Goal: Navigation & Orientation: Understand site structure

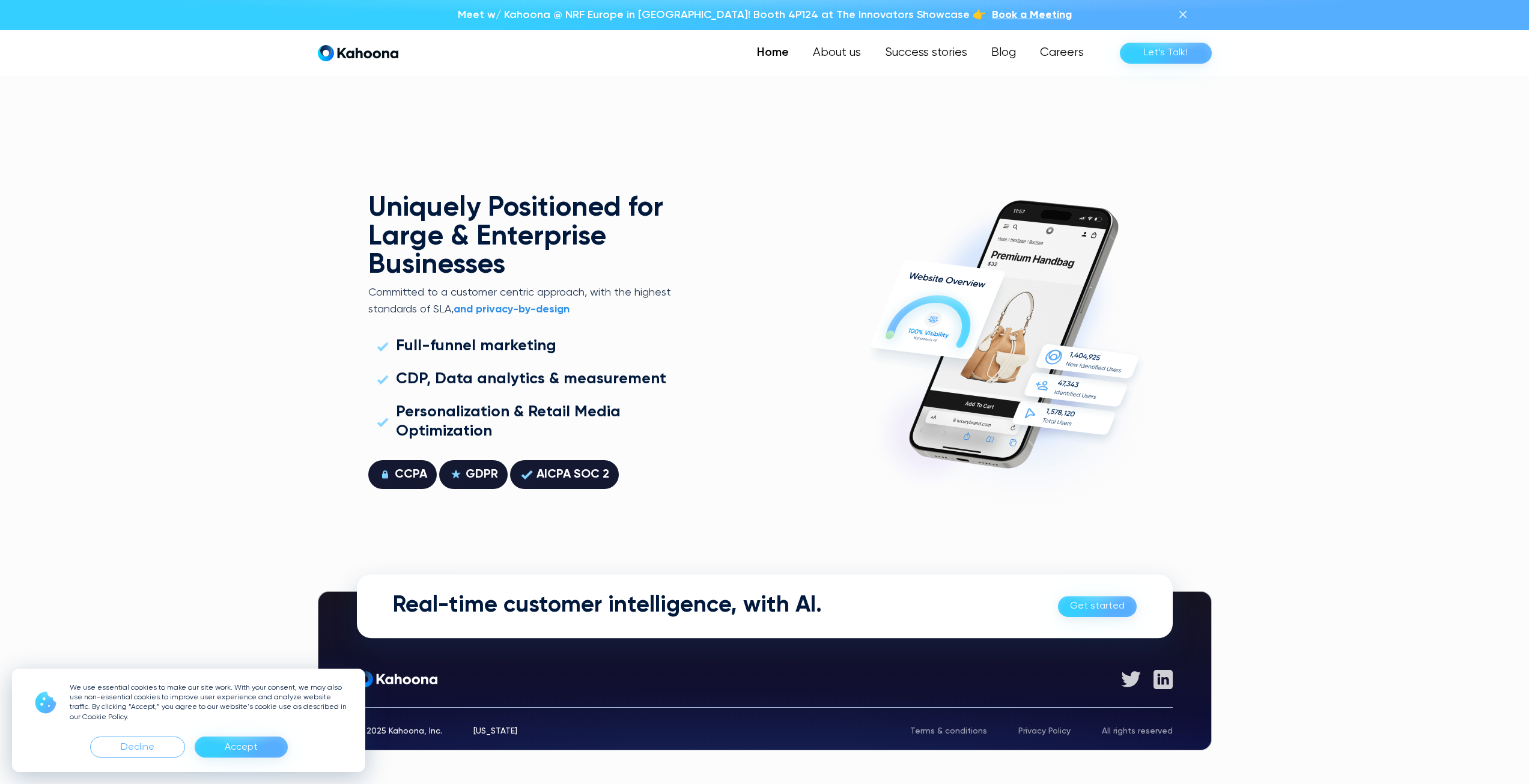
scroll to position [3439, 0]
click at [142, 746] on div "Decline" at bounding box center [137, 747] width 34 height 19
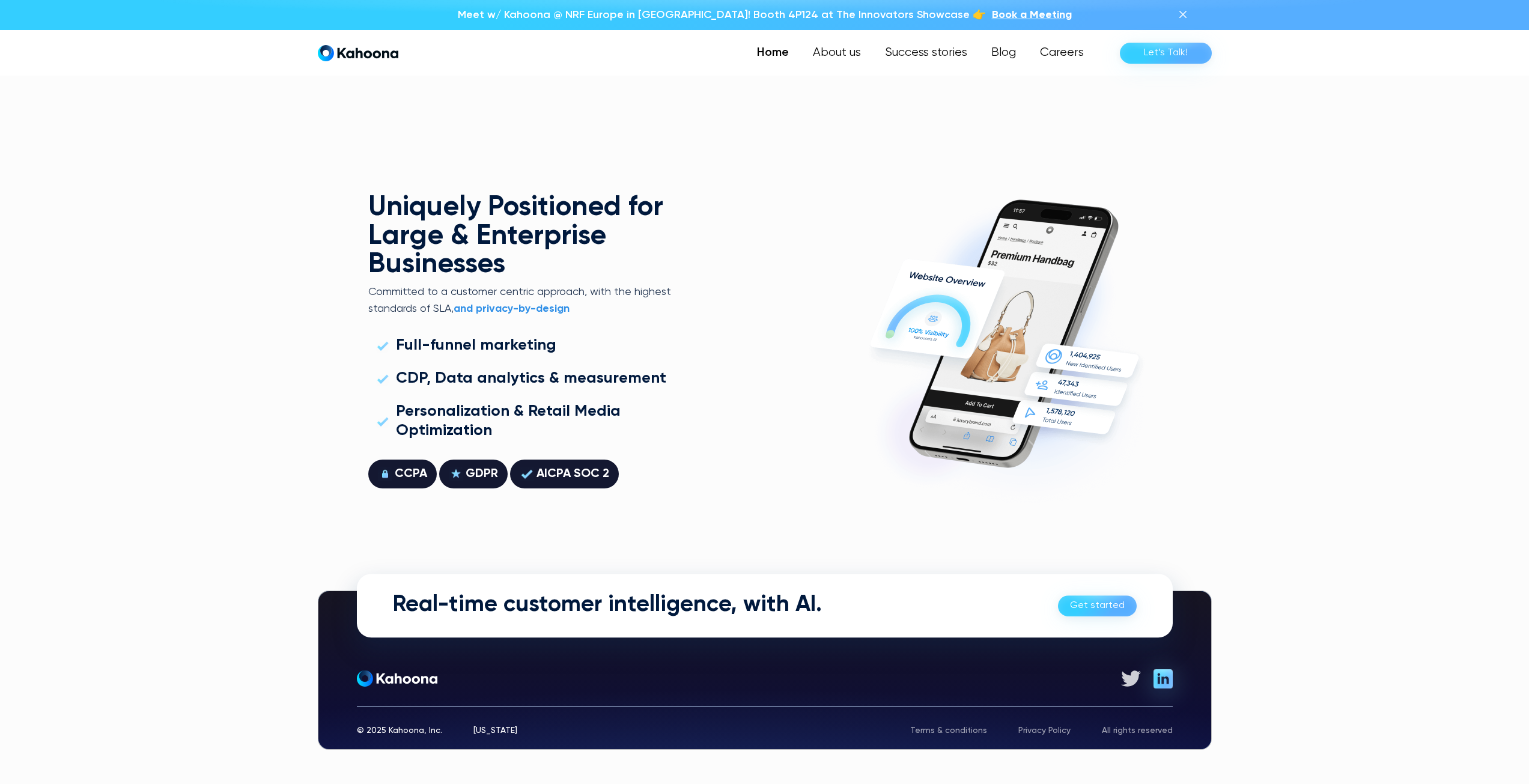
click at [1160, 677] on img at bounding box center [1163, 679] width 19 height 19
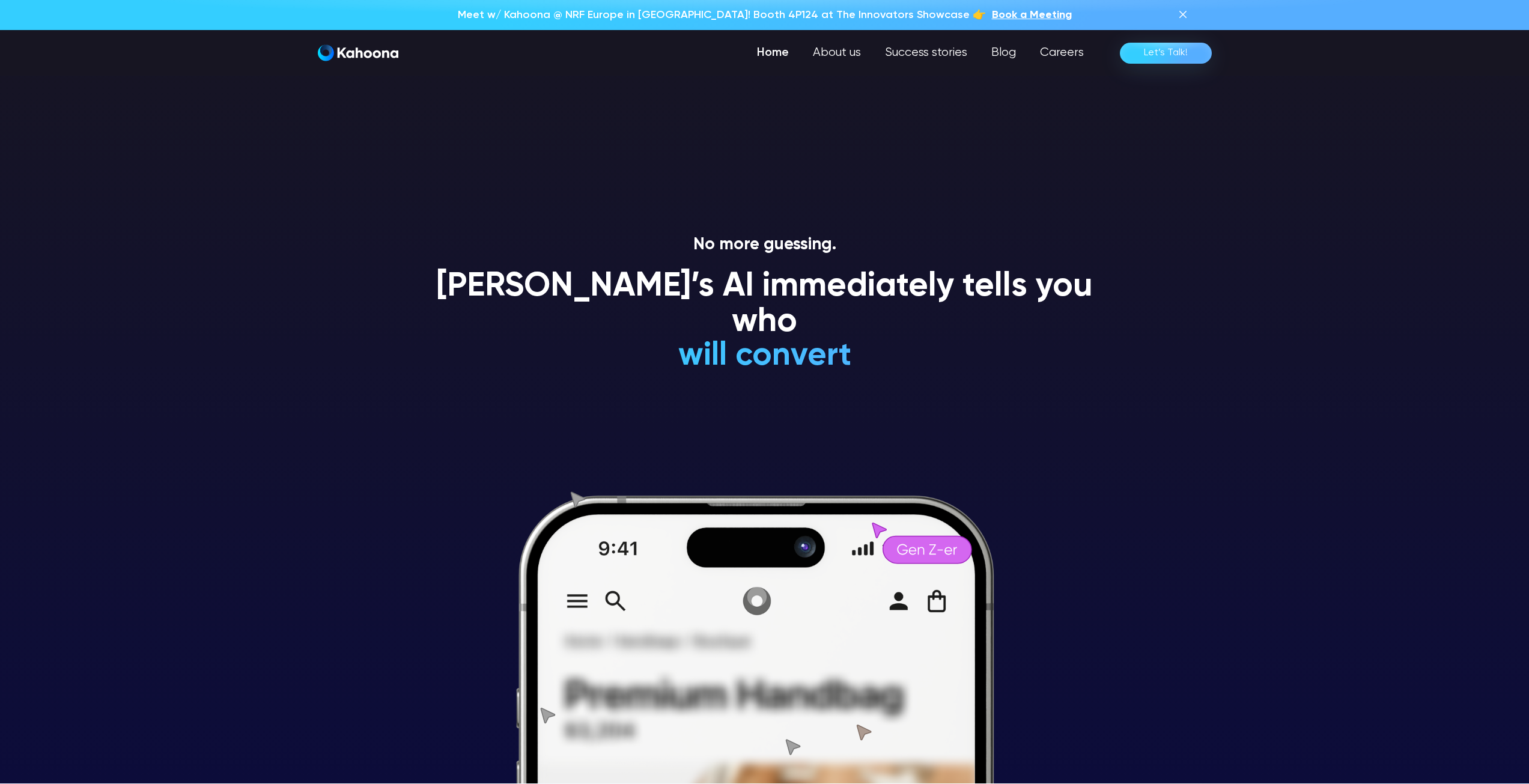
scroll to position [0, 0]
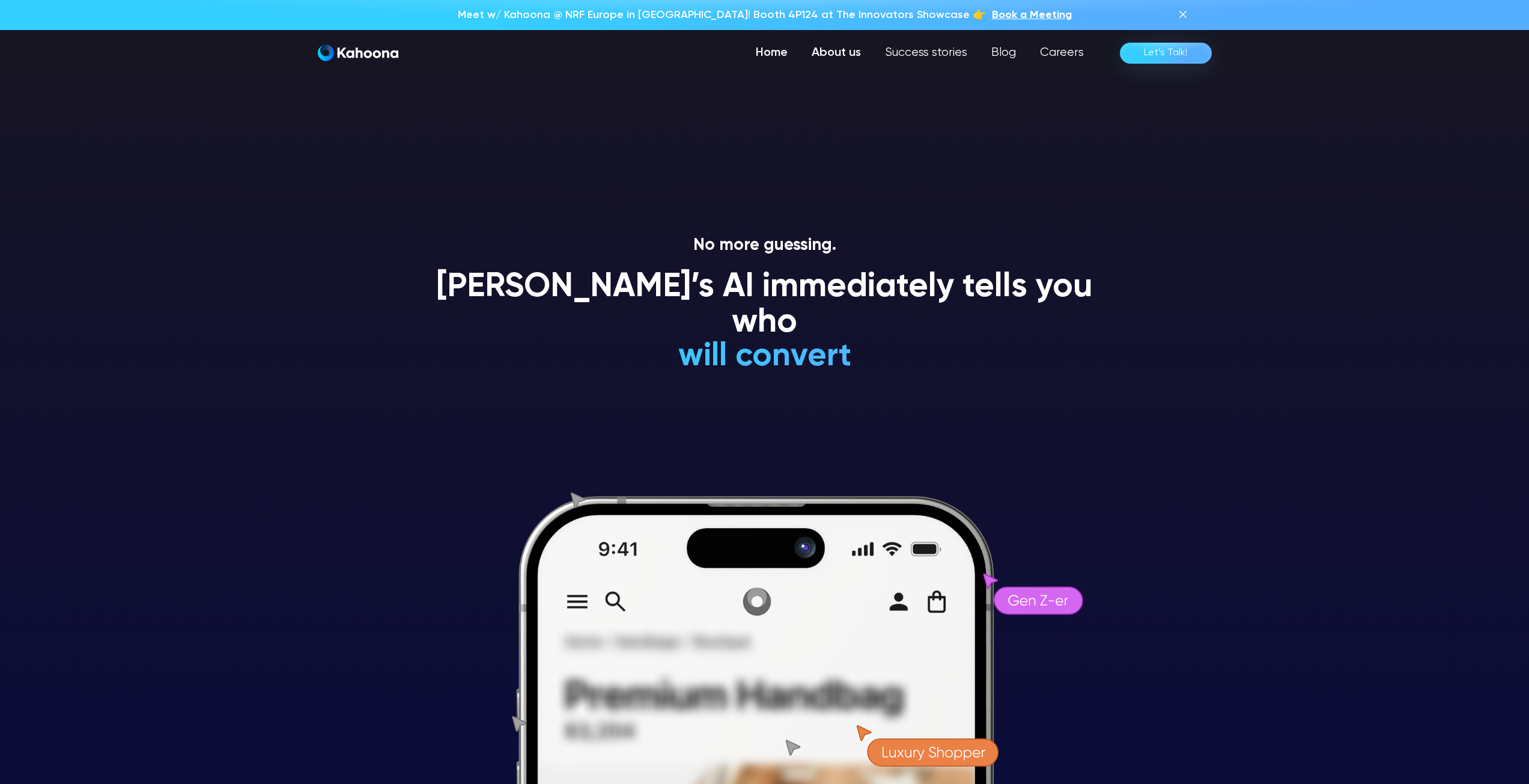
click at [842, 57] on link "About us" at bounding box center [836, 53] width 74 height 24
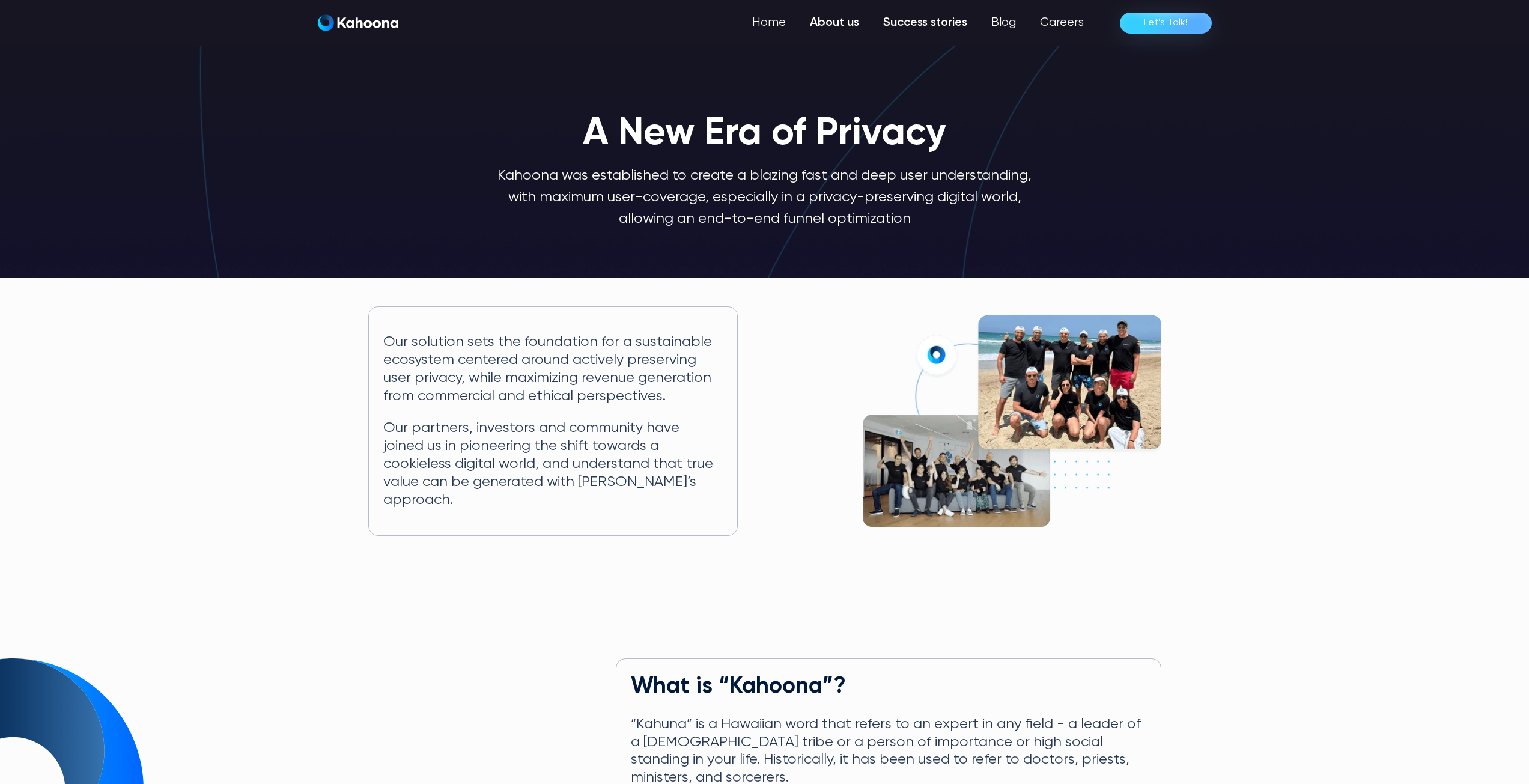
click at [941, 21] on link "Success stories" at bounding box center [925, 23] width 108 height 24
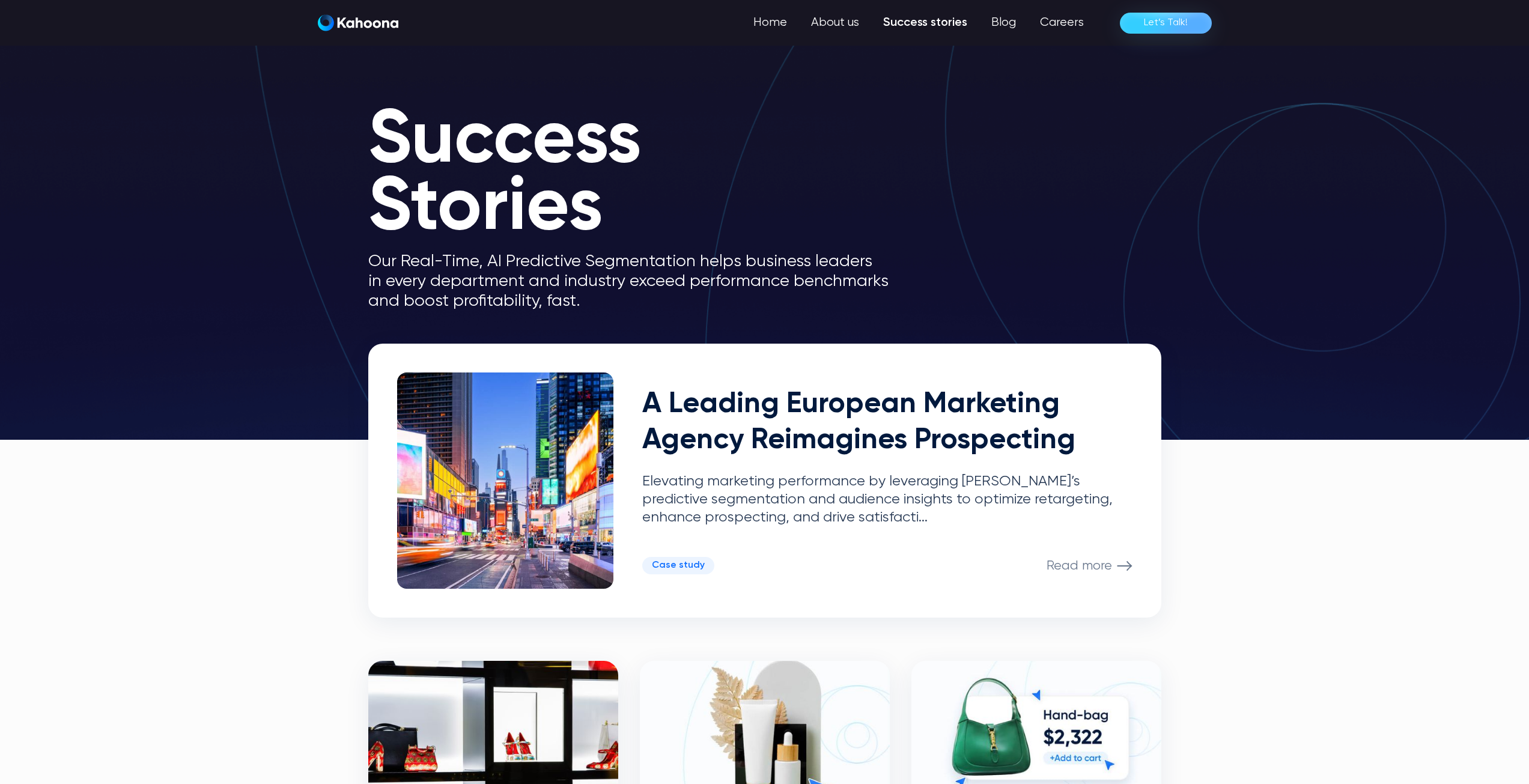
click at [370, 32] on div "Home About us Success stories Blog Careers Let’s Talk!" at bounding box center [765, 23] width 894 height 24
